Goal: Communication & Community: Answer question/provide support

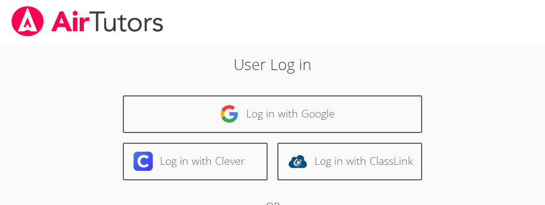
scroll to position [150, 0]
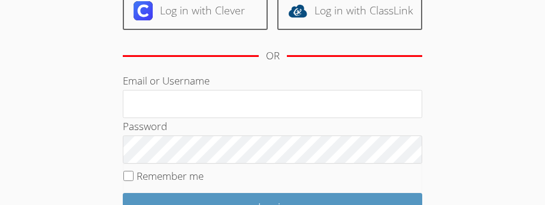
click at [172, 120] on div "Password" at bounding box center [273, 141] width 300 height 46
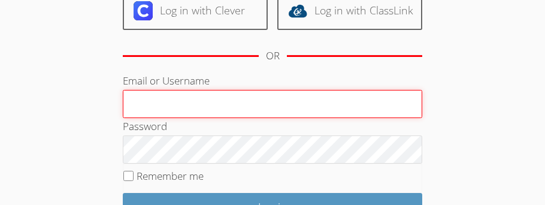
click at [177, 100] on input "Email or Username" at bounding box center [273, 104] width 300 height 29
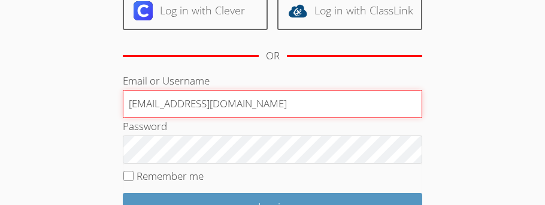
type input "helloteacherlee@outlook.com"
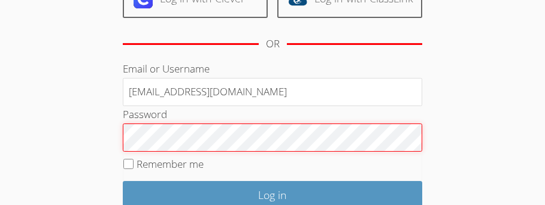
scroll to position [162, 0]
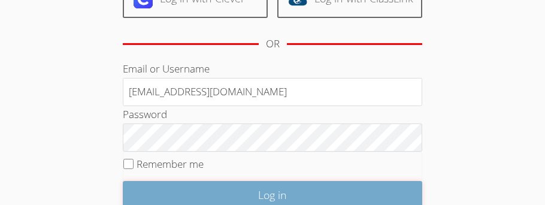
click at [226, 195] on input "Log in" at bounding box center [273, 195] width 300 height 28
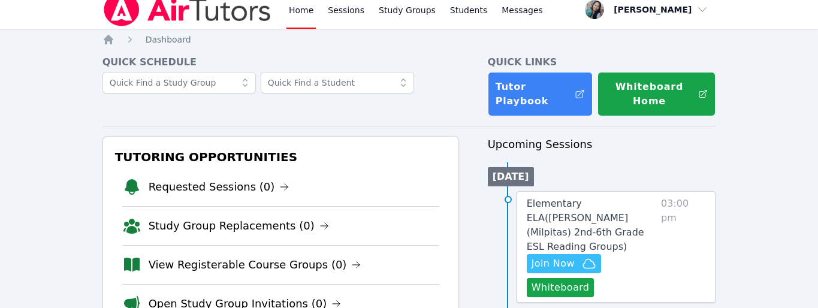
scroll to position [17, 0]
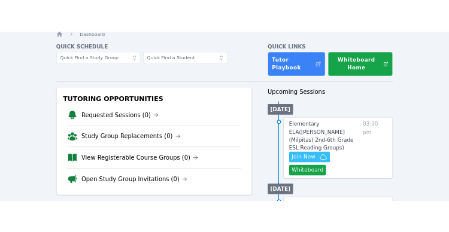
scroll to position [46, 0]
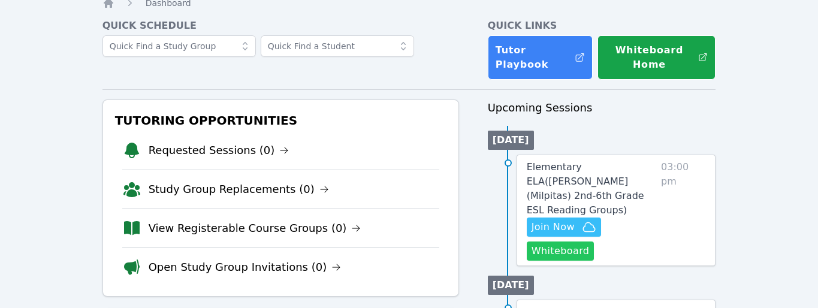
click at [545, 204] on button "Whiteboard" at bounding box center [561, 250] width 68 height 19
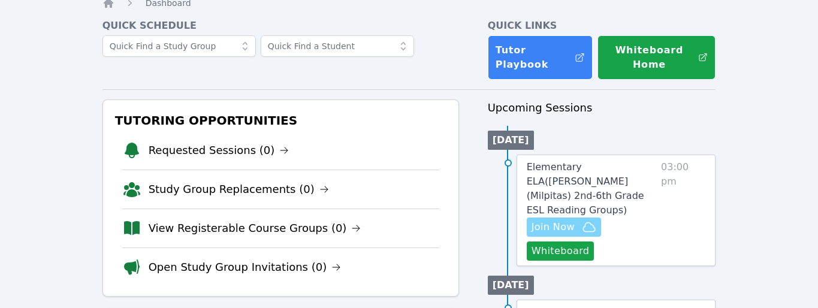
click at [545, 204] on span "Join Now" at bounding box center [552, 227] width 43 height 14
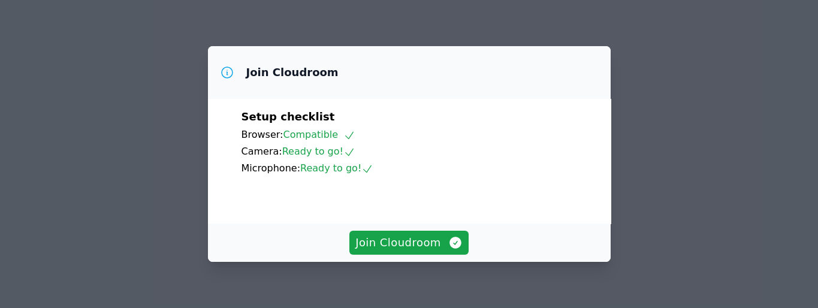
scroll to position [26, 0]
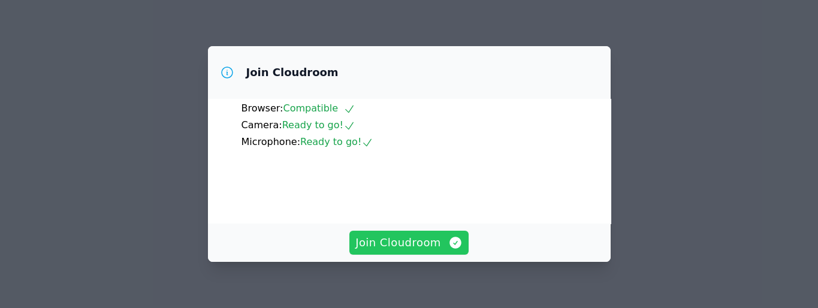
click at [412, 253] on button "Join Cloudroom" at bounding box center [408, 243] width 119 height 24
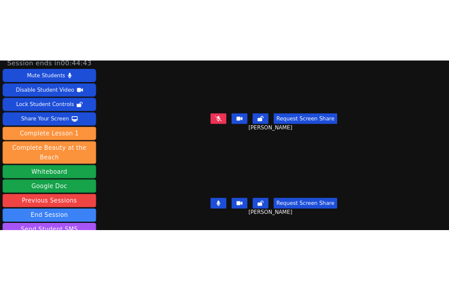
scroll to position [0, 0]
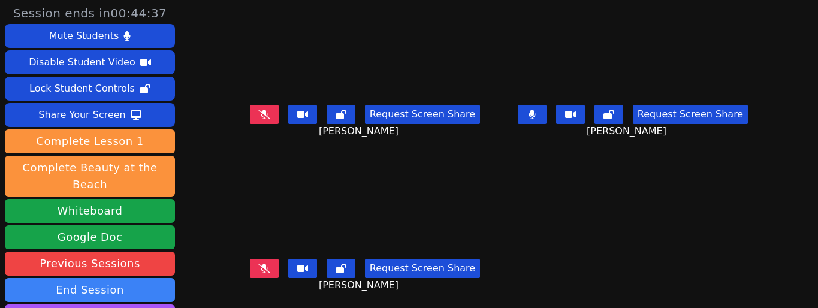
click at [279, 268] on button at bounding box center [264, 268] width 29 height 19
click at [277, 274] on button at bounding box center [264, 268] width 29 height 19
click at [267, 272] on icon at bounding box center [264, 269] width 7 height 10
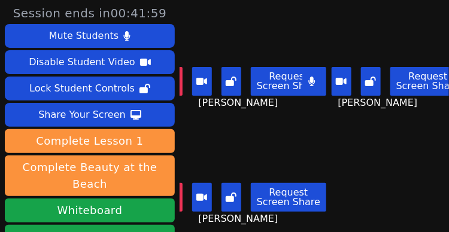
click at [321, 87] on button at bounding box center [313, 81] width 20 height 29
click at [310, 153] on div "Binh Nguyen" at bounding box center [245, 150] width 130 height 56
click at [319, 86] on button at bounding box center [313, 81] width 20 height 29
click at [316, 131] on main "Yuxi Li Request Screen Share Yuxi Li Nolan An Request Screen Share Nolan An Bin…" at bounding box center [315, 116] width 270 height 232
click at [316, 86] on icon at bounding box center [312, 82] width 7 height 10
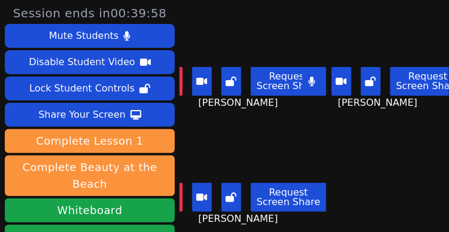
click at [298, 111] on div "Yuxi Li Request Screen Share Yuxi Li" at bounding box center [245, 58] width 130 height 116
click at [321, 87] on button at bounding box center [313, 81] width 20 height 29
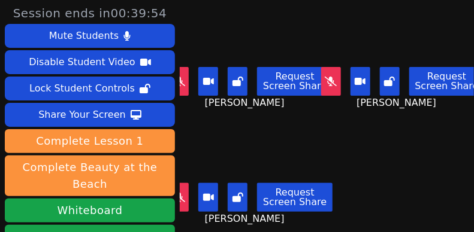
click at [183, 86] on button at bounding box center [179, 81] width 20 height 29
click at [188, 90] on button at bounding box center [179, 81] width 20 height 29
